Goal: Check status: Check status

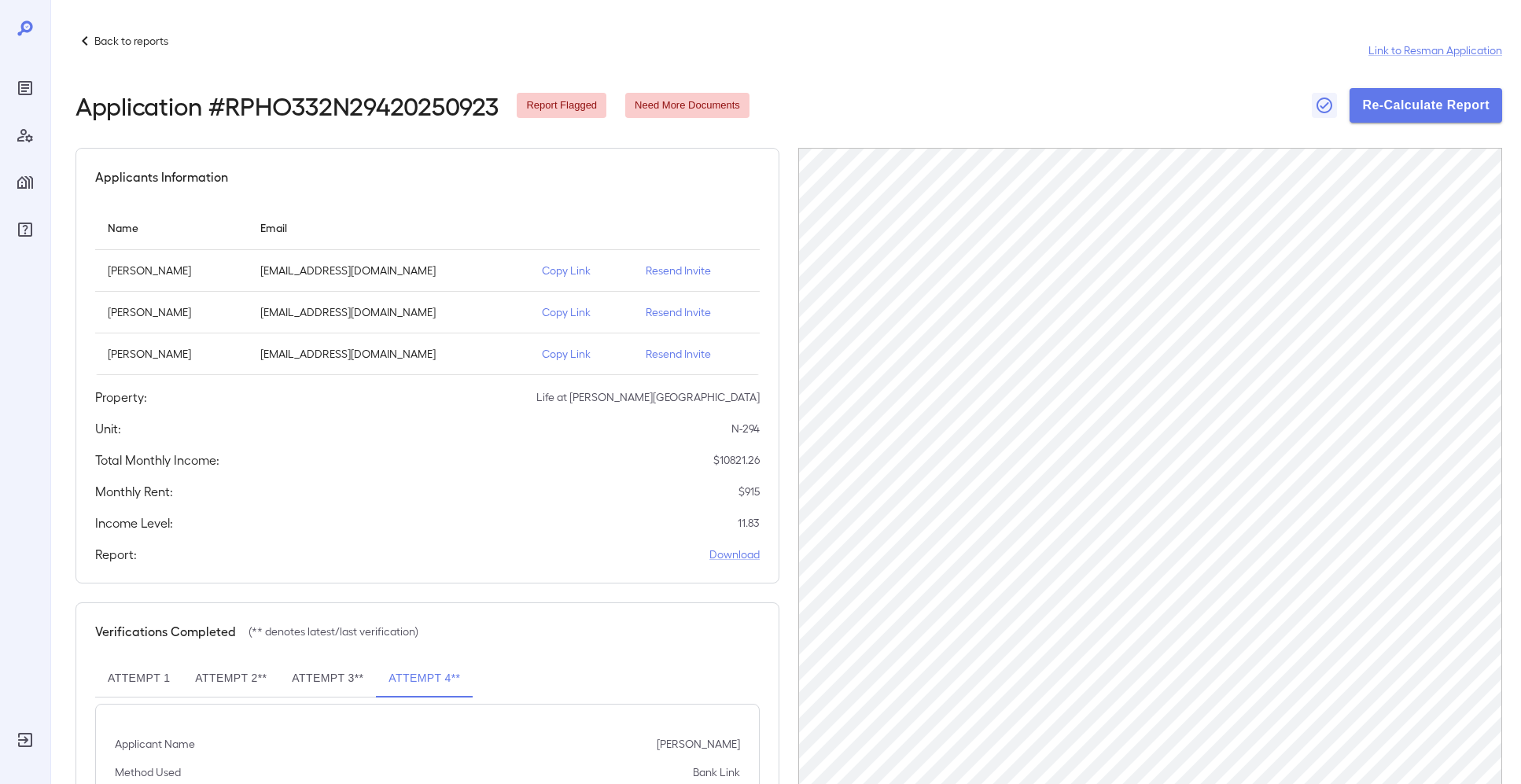
scroll to position [92, 0]
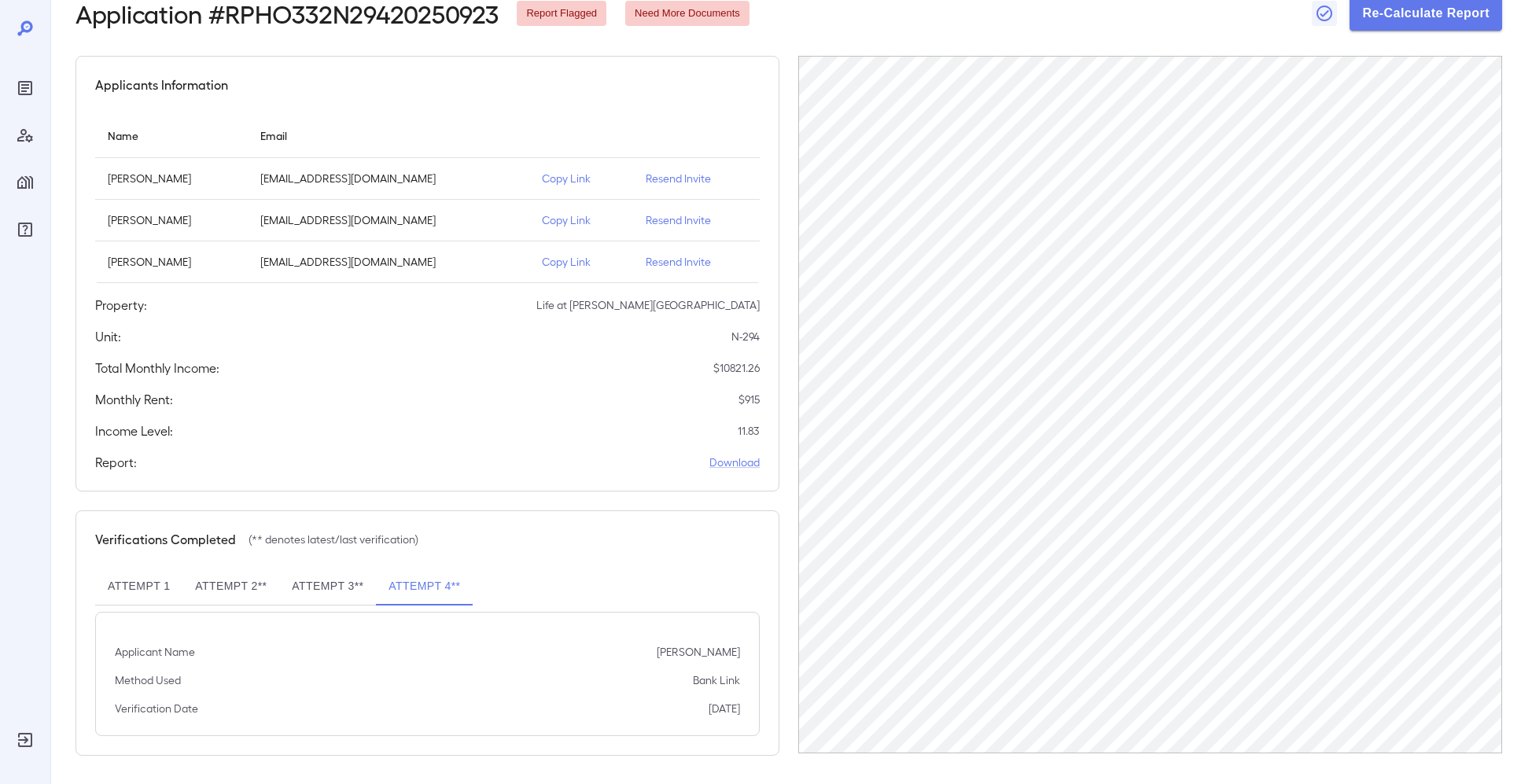
click at [38, 83] on div at bounding box center [25, 392] width 51 height 784
click at [27, 90] on icon "Reports" at bounding box center [25, 88] width 19 height 19
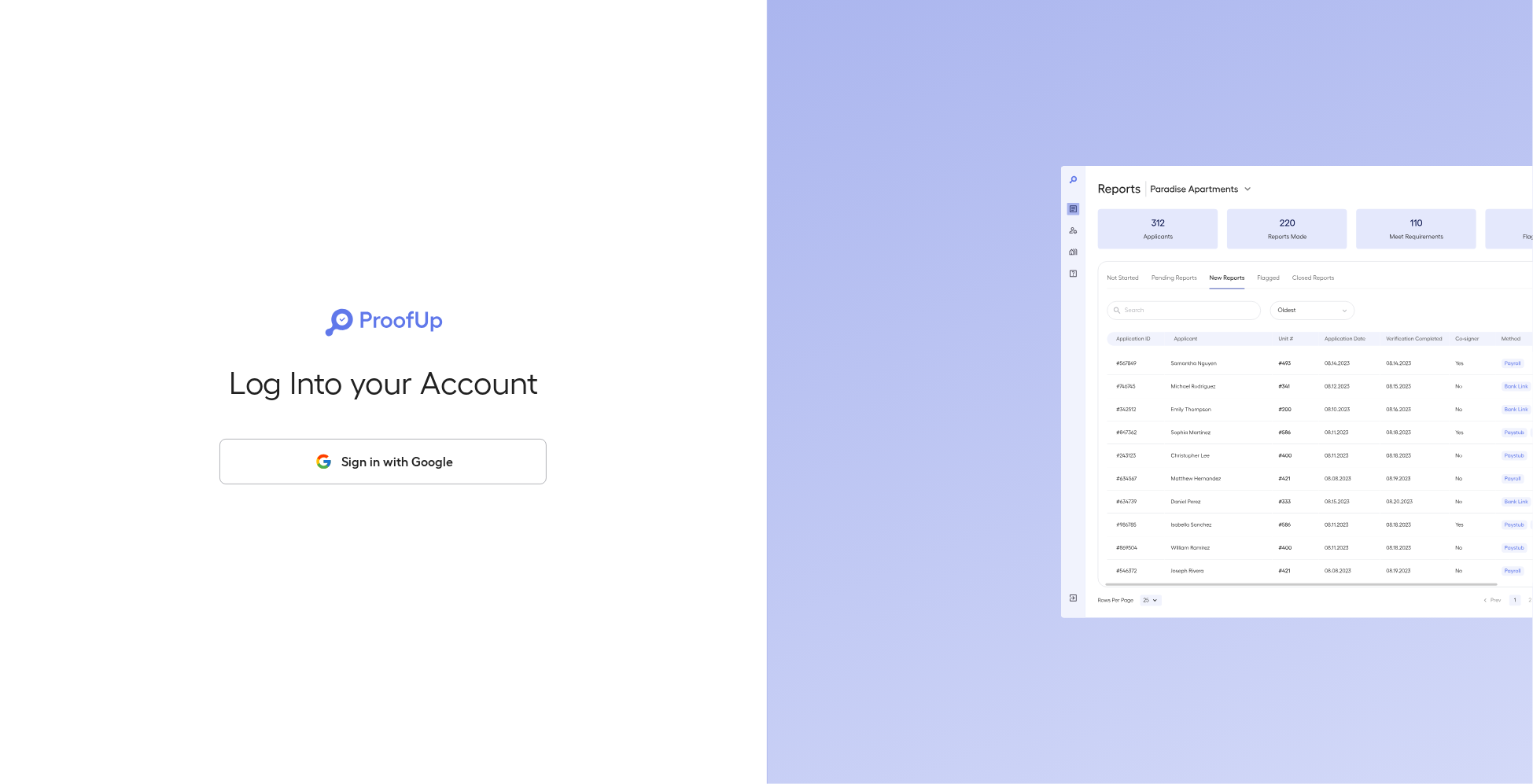
click at [313, 450] on button "Sign in with Google" at bounding box center [383, 461] width 327 height 46
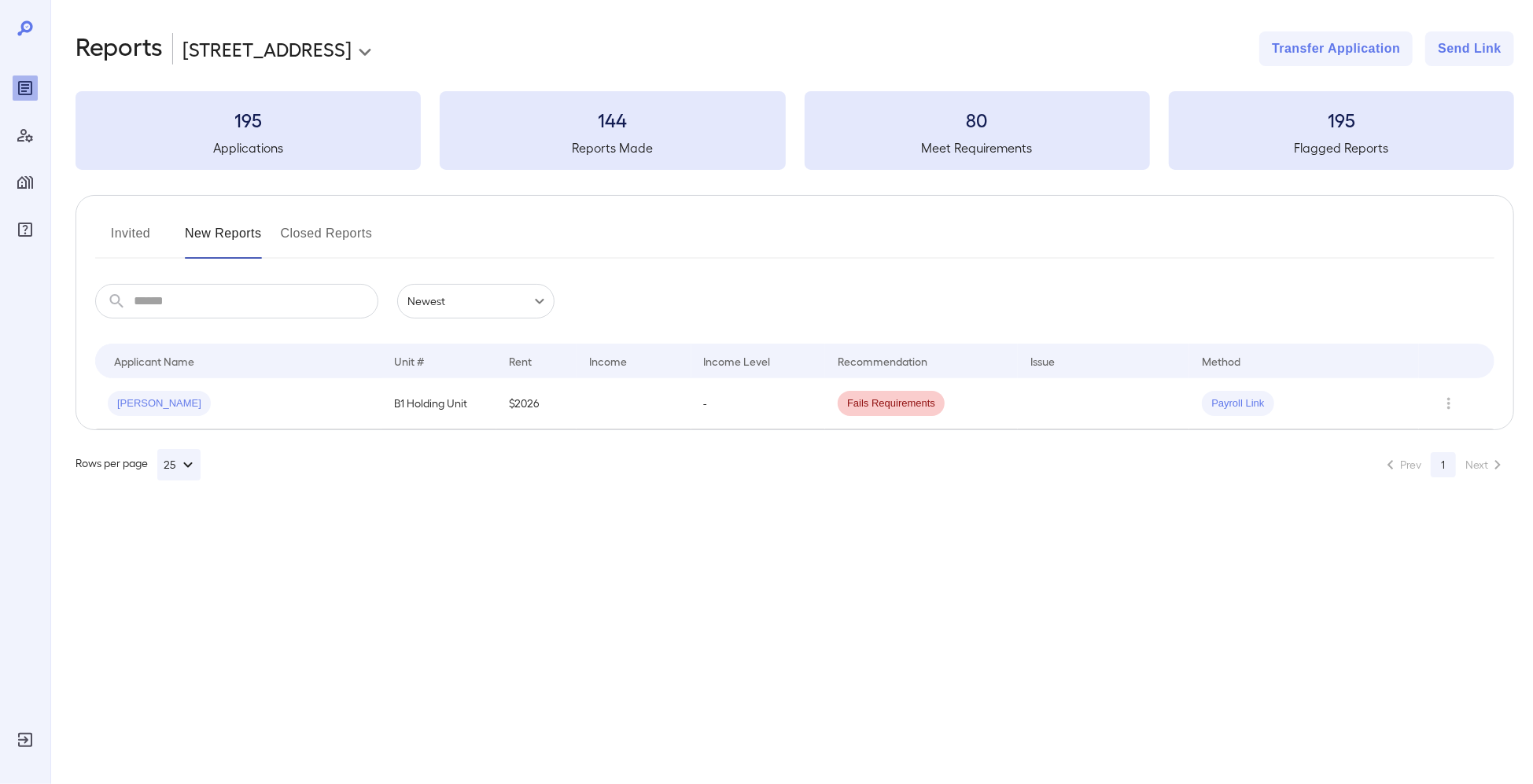
click at [328, 50] on body "**********" at bounding box center [766, 392] width 1533 height 784
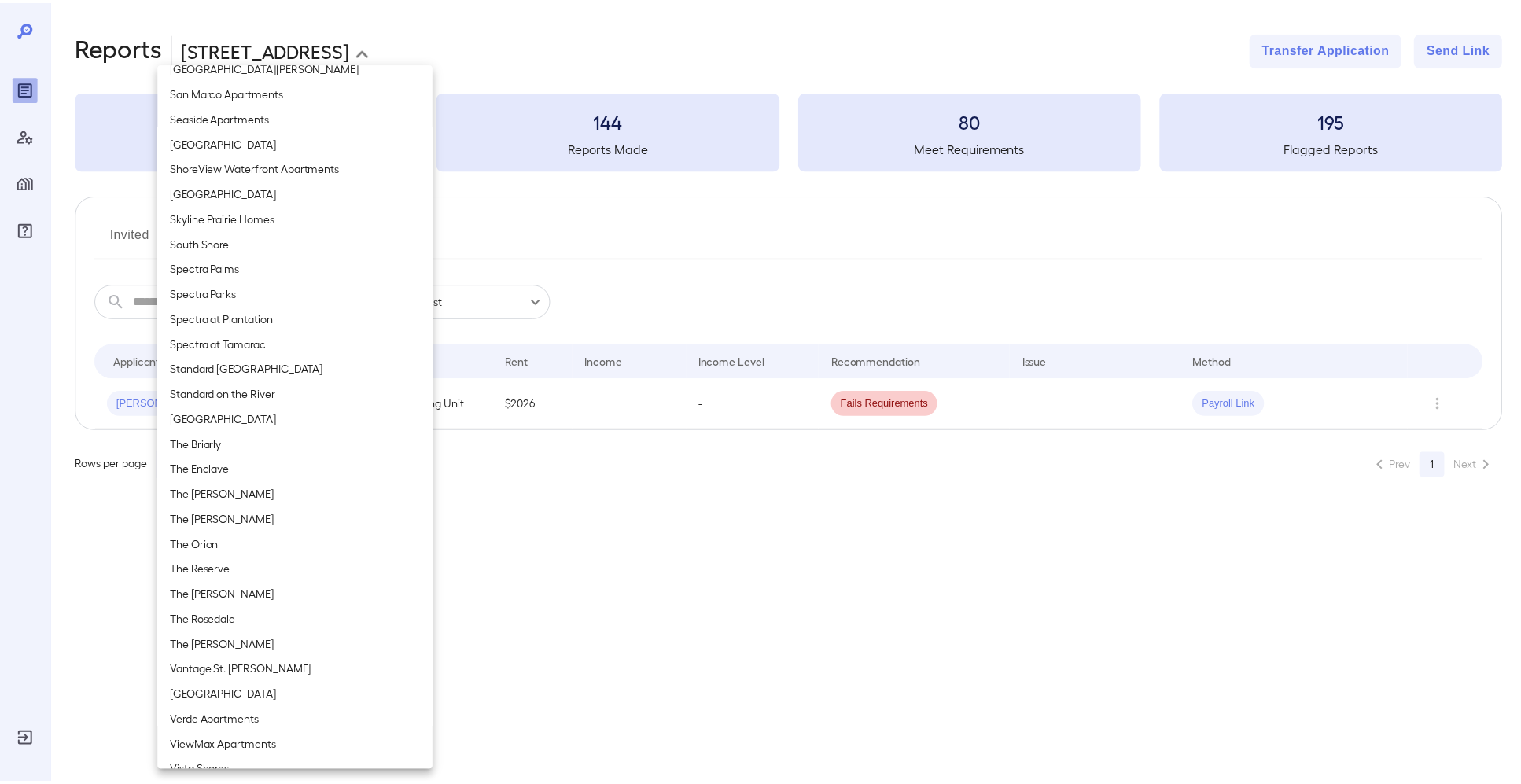
scroll to position [1643, 0]
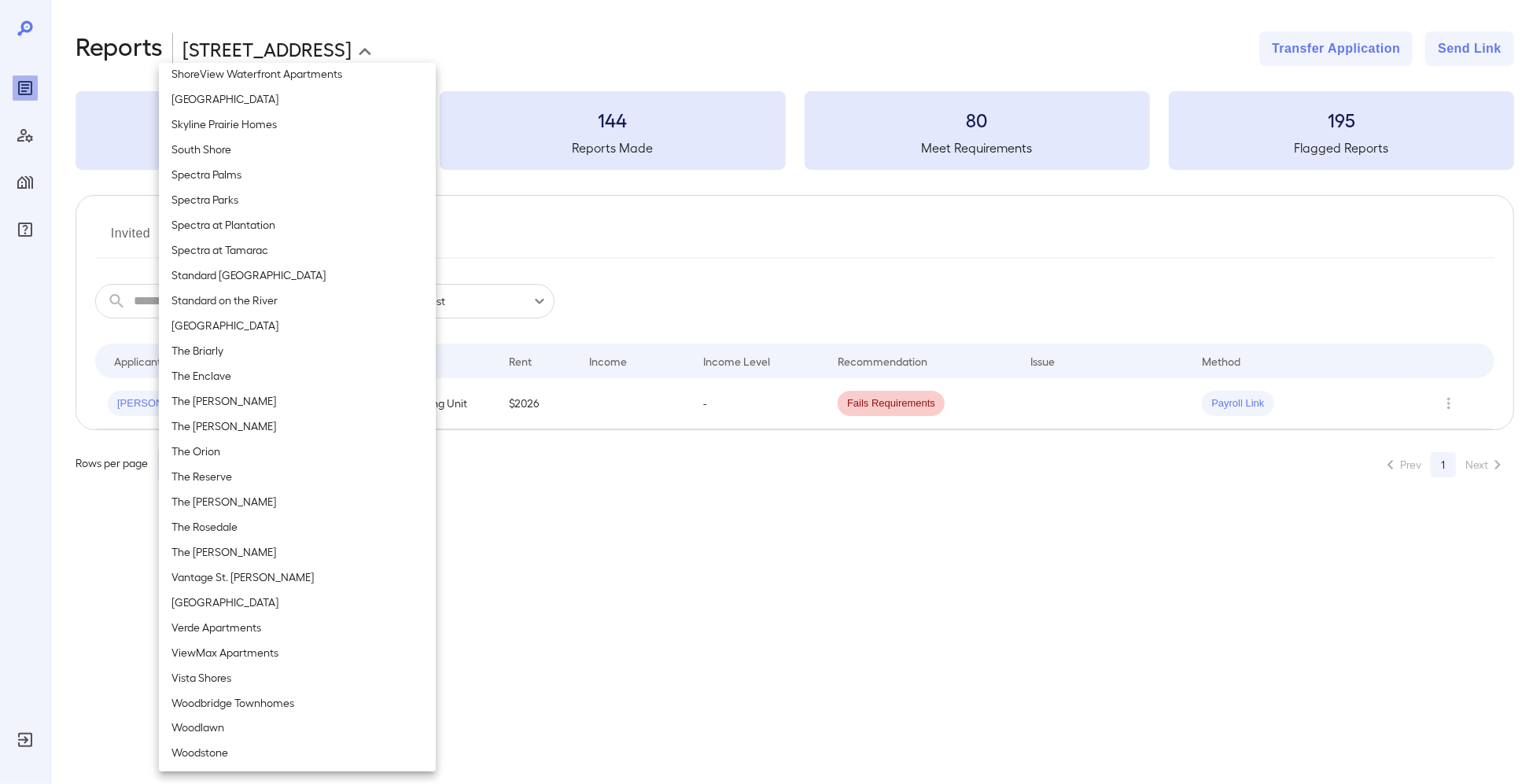
click at [253, 455] on li "The Orion" at bounding box center [296, 451] width 277 height 25
type input "**********"
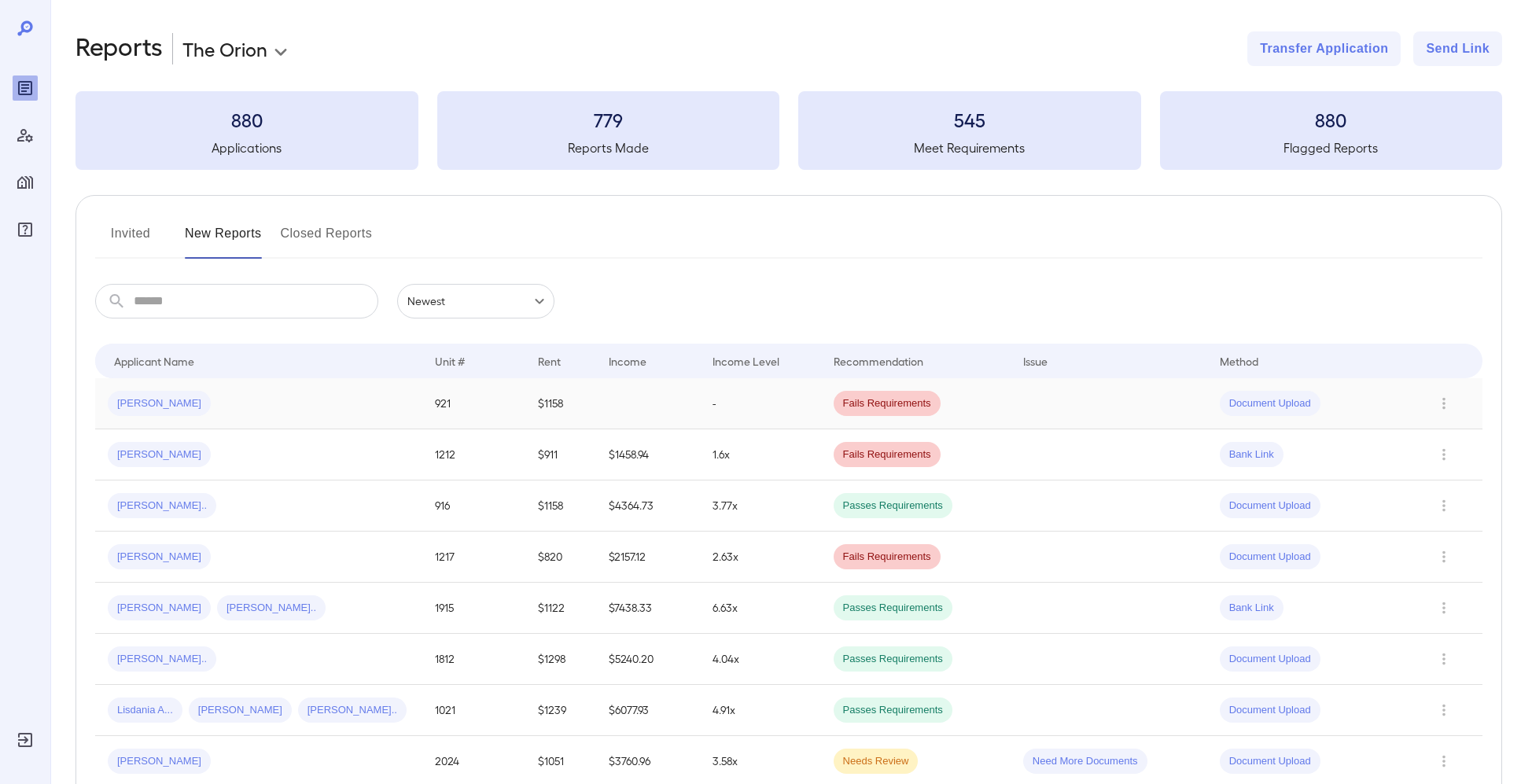
click at [261, 397] on div "Ashleigh M..." at bounding box center [259, 403] width 302 height 25
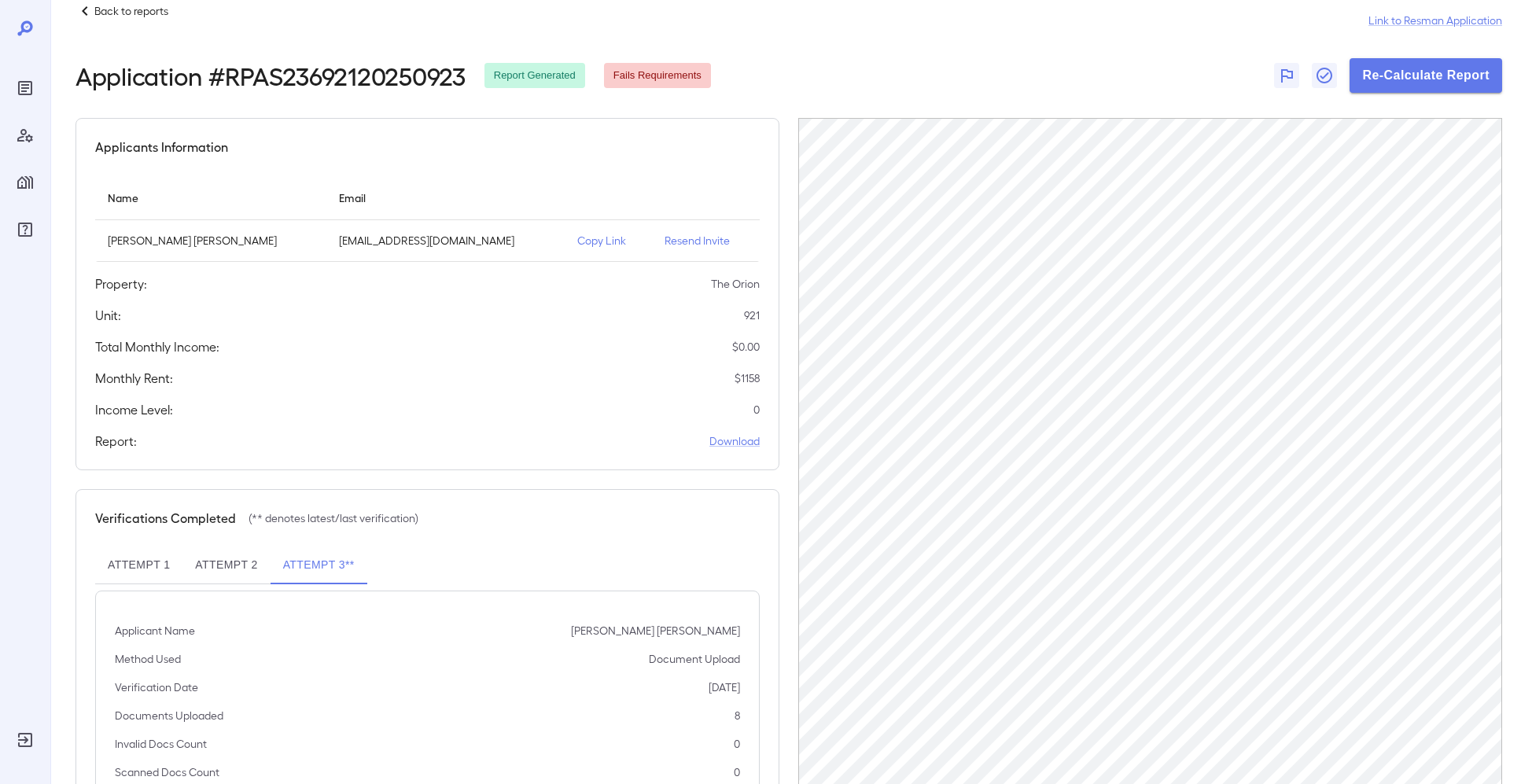
scroll to position [95, 0]
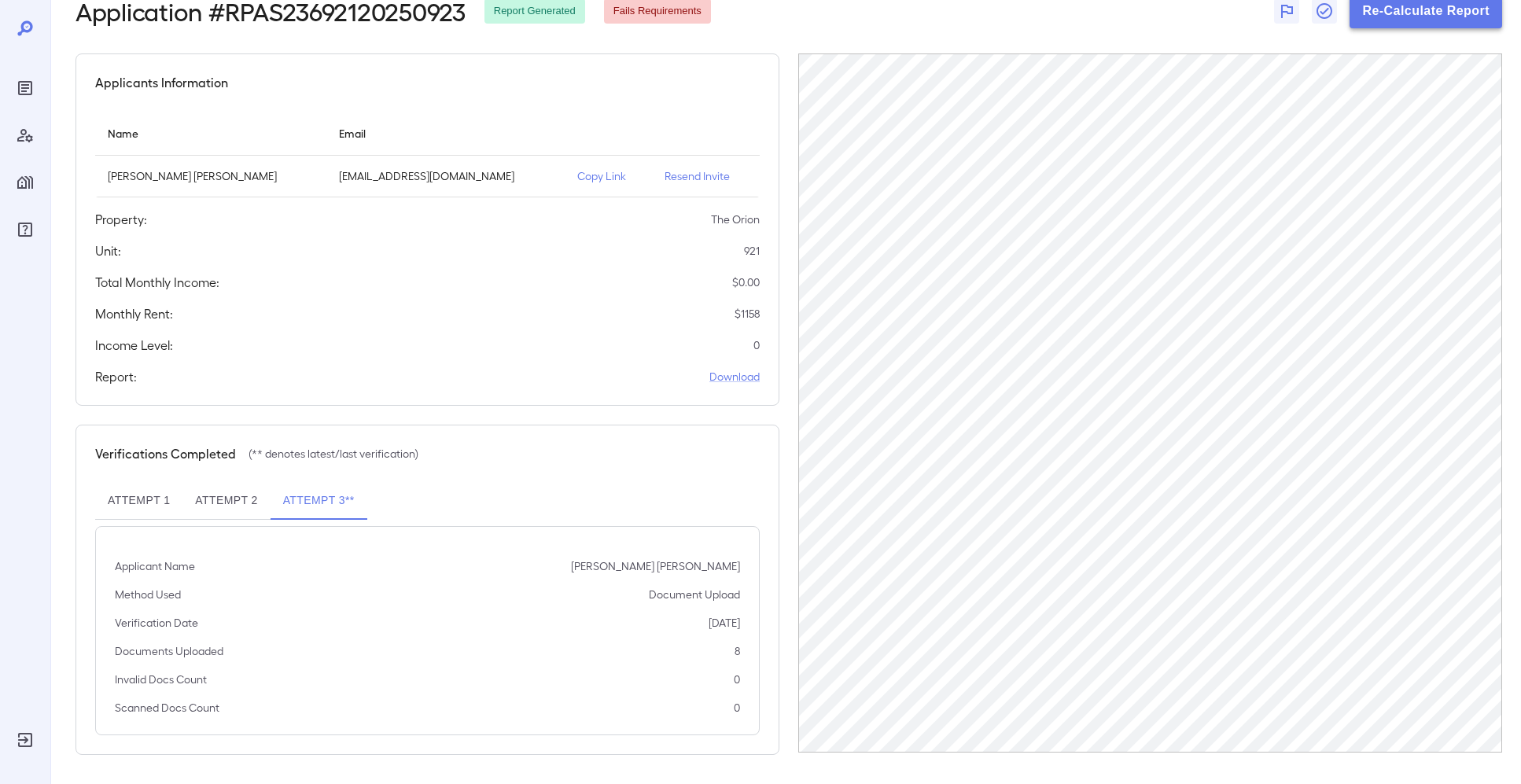
click at [1386, 12] on button "Re-Calculate Report" at bounding box center [1426, 10] width 153 height 35
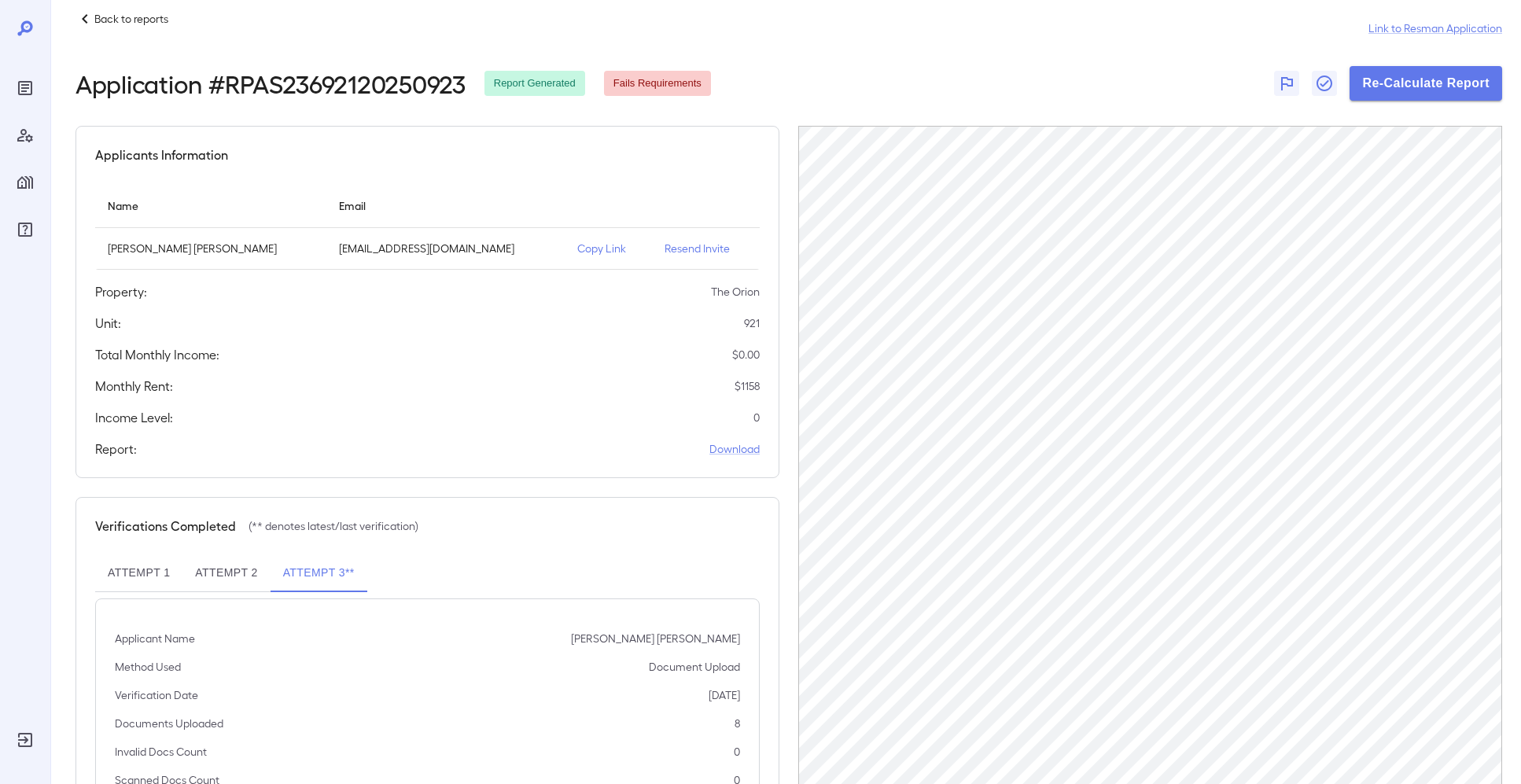
scroll to position [0, 0]
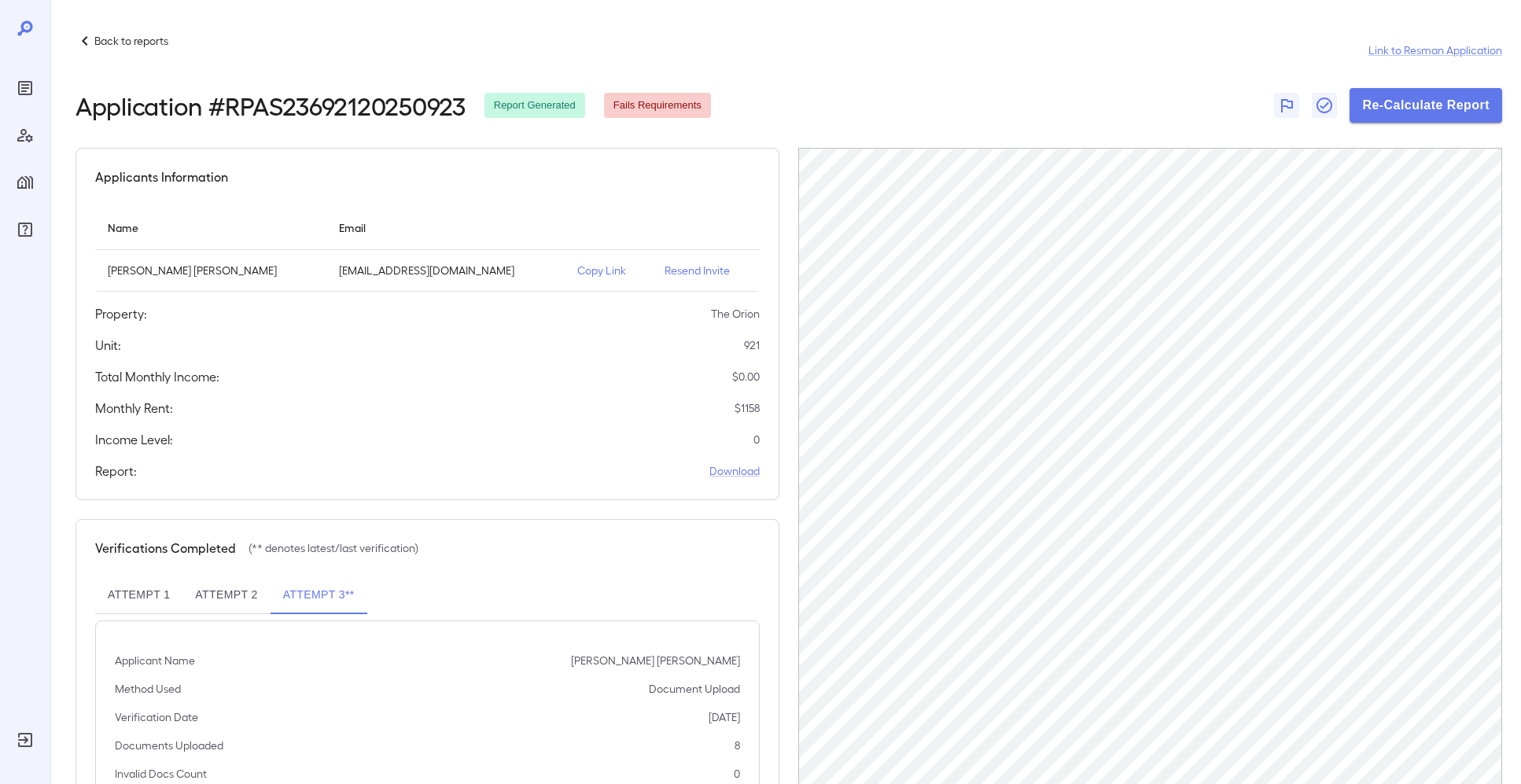
click at [701, 430] on div "Income Level: 0" at bounding box center [427, 440] width 664 height 19
click at [1394, 101] on button "Re-Calculate Report" at bounding box center [1426, 105] width 153 height 35
